Goal: Information Seeking & Learning: Learn about a topic

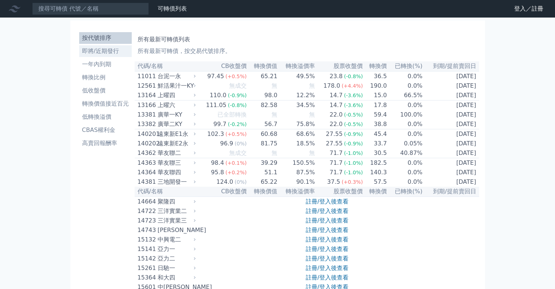
click at [109, 54] on li "即將/近期發行" at bounding box center [105, 51] width 53 height 9
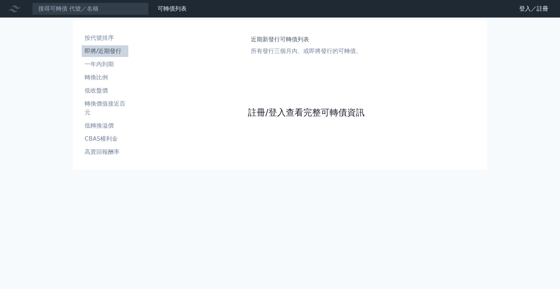
click at [279, 112] on link "註冊/登入查看完整可轉債資訊" at bounding box center [306, 113] width 117 height 12
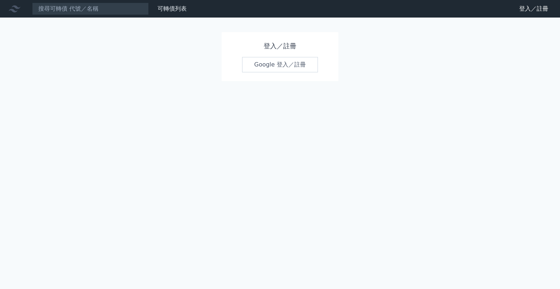
click at [284, 62] on link "Google 登入／註冊" at bounding box center [280, 64] width 76 height 15
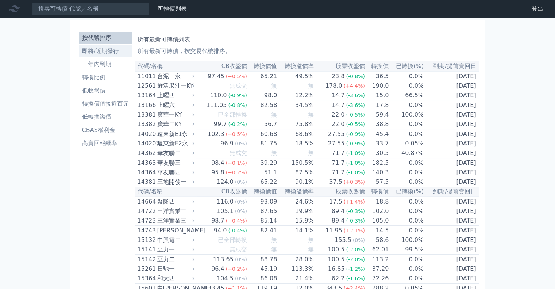
click at [106, 51] on li "即將/近期發行" at bounding box center [105, 51] width 53 height 9
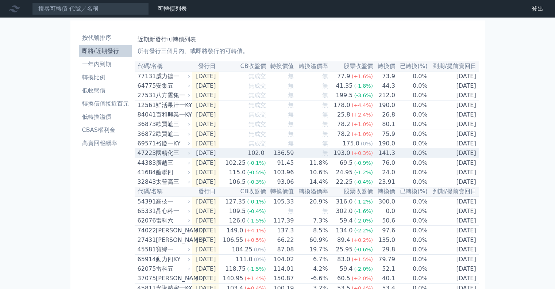
click at [164, 157] on div "國精化三" at bounding box center [172, 152] width 33 height 9
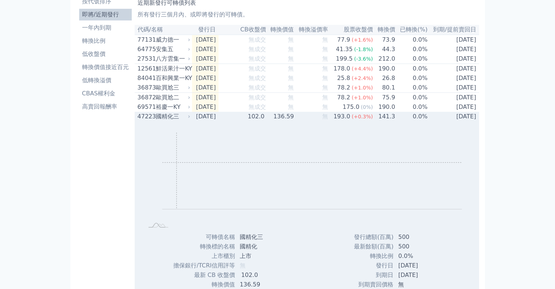
scroll to position [73, 0]
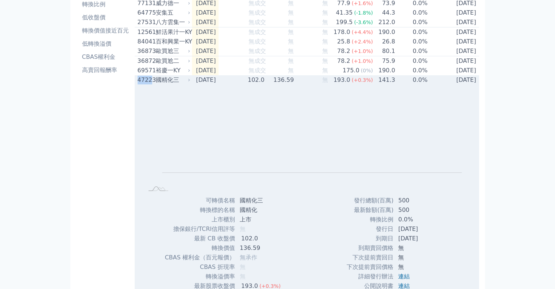
drag, startPoint x: 135, startPoint y: 88, endPoint x: 150, endPoint y: 88, distance: 14.2
click at [150, 85] on td "47223 國精化三" at bounding box center [163, 79] width 57 height 9
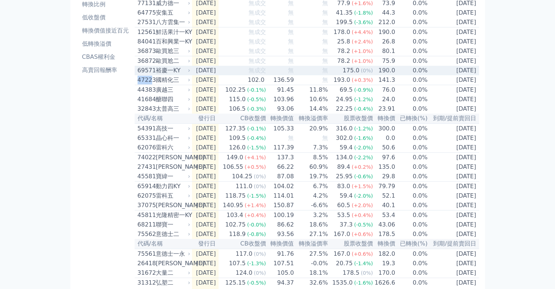
copy div "4722"
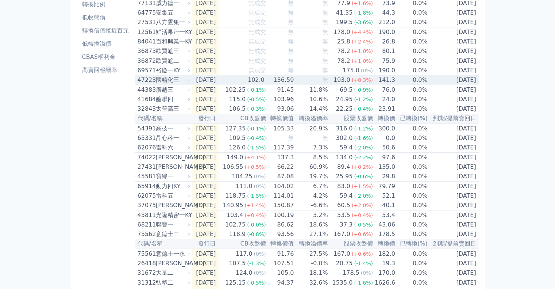
click at [156, 84] on div "國精化三" at bounding box center [172, 80] width 33 height 9
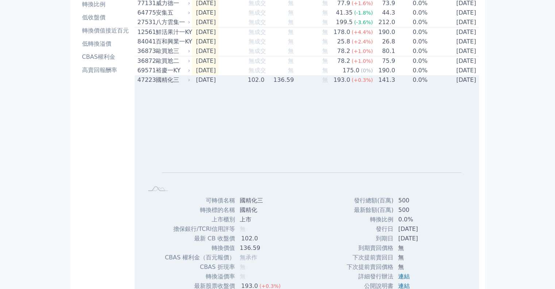
click at [160, 84] on div "國精化三" at bounding box center [172, 80] width 33 height 9
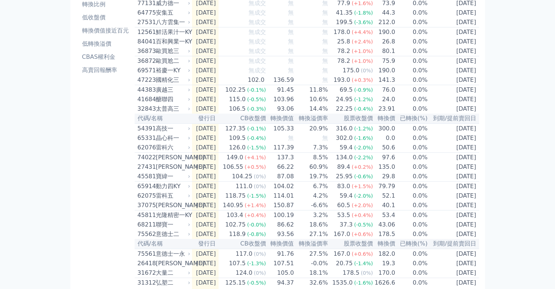
scroll to position [0, 0]
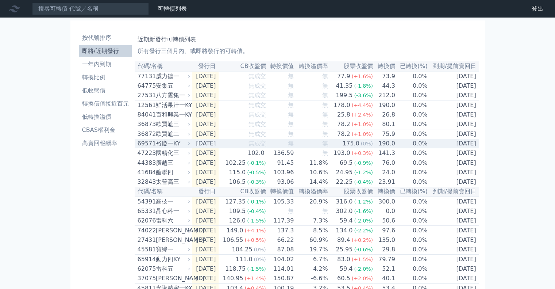
click at [173, 148] on div "裕慶一KY" at bounding box center [172, 143] width 33 height 9
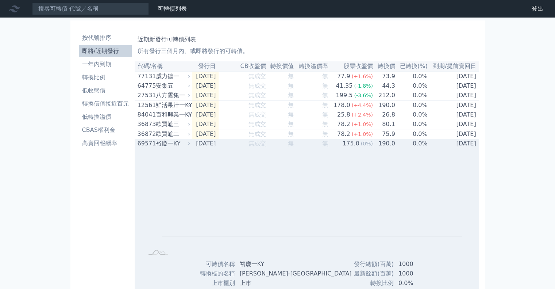
click at [162, 148] on div "裕慶一KY" at bounding box center [172, 143] width 33 height 9
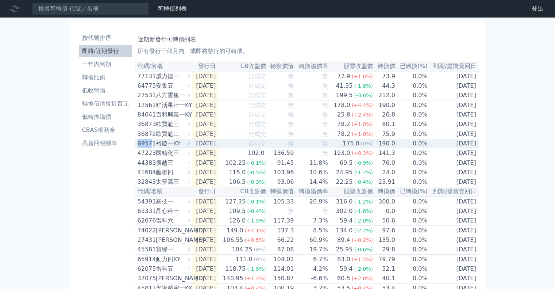
drag, startPoint x: 136, startPoint y: 150, endPoint x: 151, endPoint y: 151, distance: 15.8
click at [151, 148] on td "69571 裕慶一KY" at bounding box center [163, 143] width 57 height 9
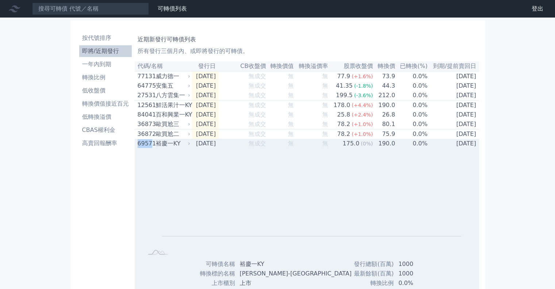
copy div "6957"
click at [156, 148] on div "裕慶一KY" at bounding box center [172, 143] width 33 height 9
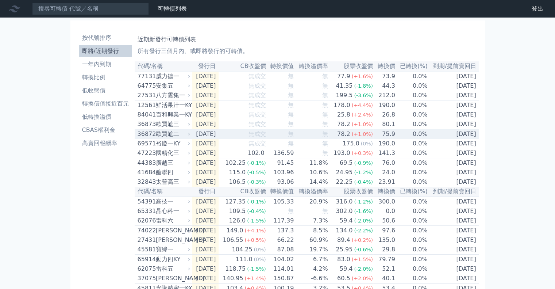
click at [151, 138] on div "36872" at bounding box center [146, 134] width 16 height 9
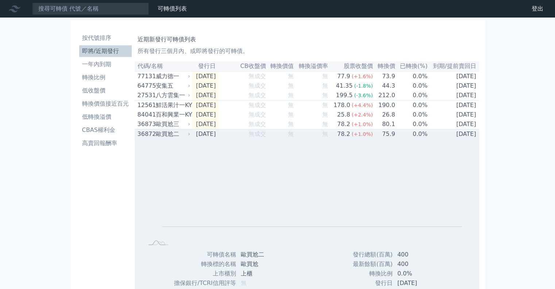
click at [151, 138] on div "36872" at bounding box center [146, 134] width 16 height 9
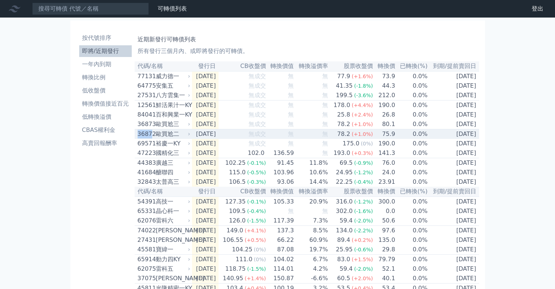
drag, startPoint x: 137, startPoint y: 140, endPoint x: 152, endPoint y: 140, distance: 15.0
click at [152, 138] on div "36872" at bounding box center [146, 134] width 16 height 9
copy div "3687"
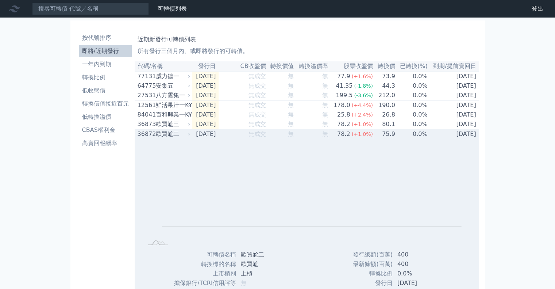
click at [194, 137] on td "[DATE]" at bounding box center [205, 134] width 27 height 10
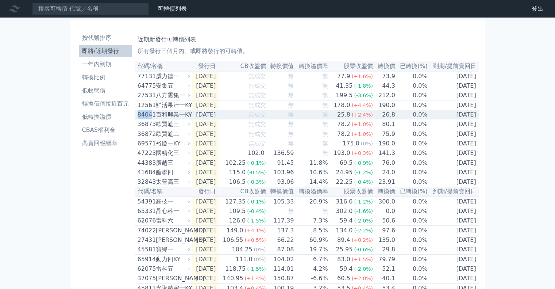
drag, startPoint x: 137, startPoint y: 118, endPoint x: 151, endPoint y: 121, distance: 13.8
click at [151, 119] on td "84041 百和興業一KY" at bounding box center [163, 114] width 57 height 9
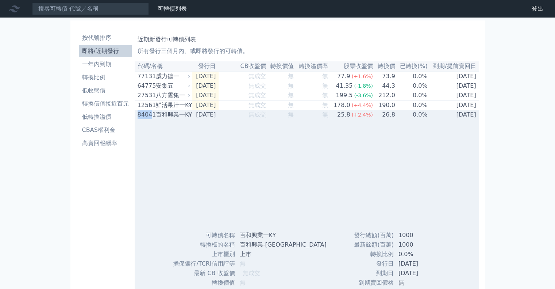
copy div "8404"
click at [163, 117] on div "百和興業一KY" at bounding box center [172, 114] width 33 height 9
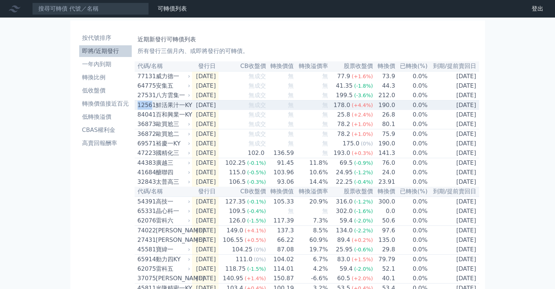
drag, startPoint x: 137, startPoint y: 108, endPoint x: 152, endPoint y: 110, distance: 15.1
click at [152, 109] on div "12561" at bounding box center [146, 105] width 16 height 9
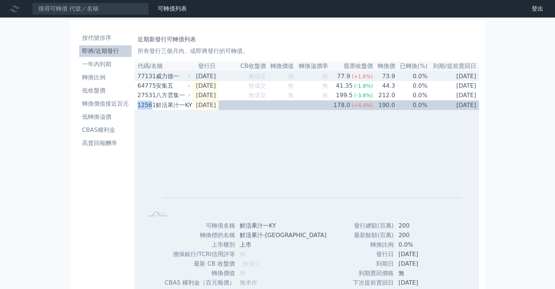
copy div "1256"
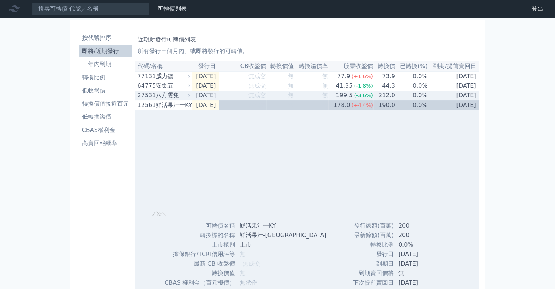
click at [175, 100] on div "八方雲集一" at bounding box center [172, 95] width 33 height 9
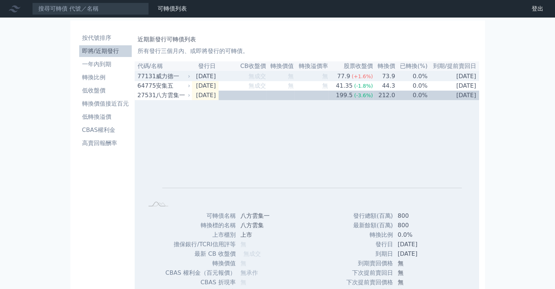
click at [166, 76] on div "威力德一" at bounding box center [172, 76] width 33 height 9
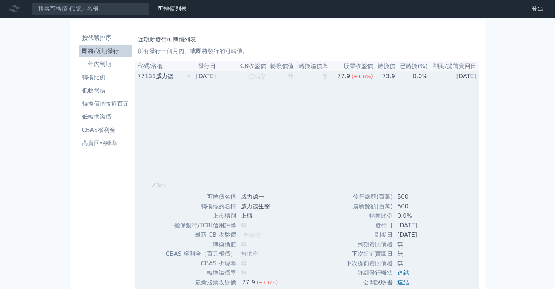
click at [172, 77] on div "威力德一" at bounding box center [172, 76] width 33 height 9
